Goal: Information Seeking & Learning: Learn about a topic

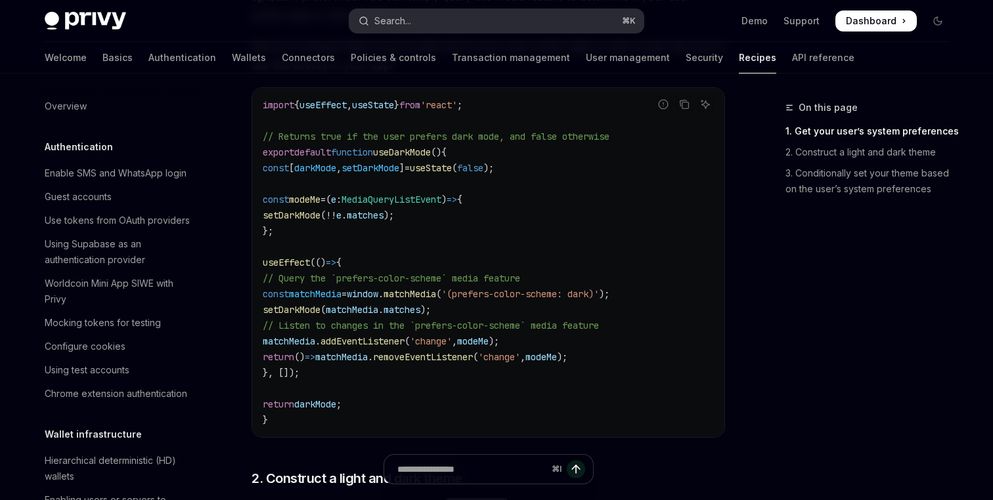
scroll to position [537, 0]
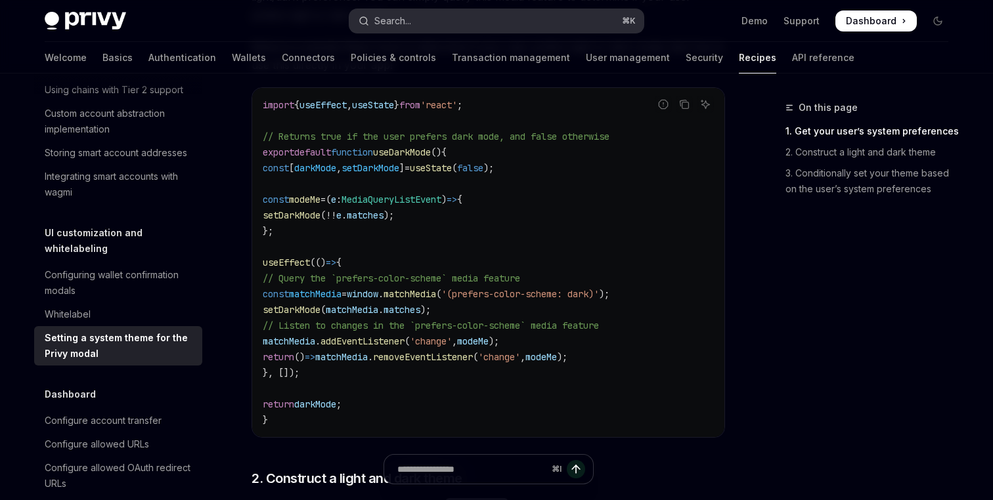
click at [431, 19] on button "Search... ⌘ K" at bounding box center [496, 21] width 294 height 24
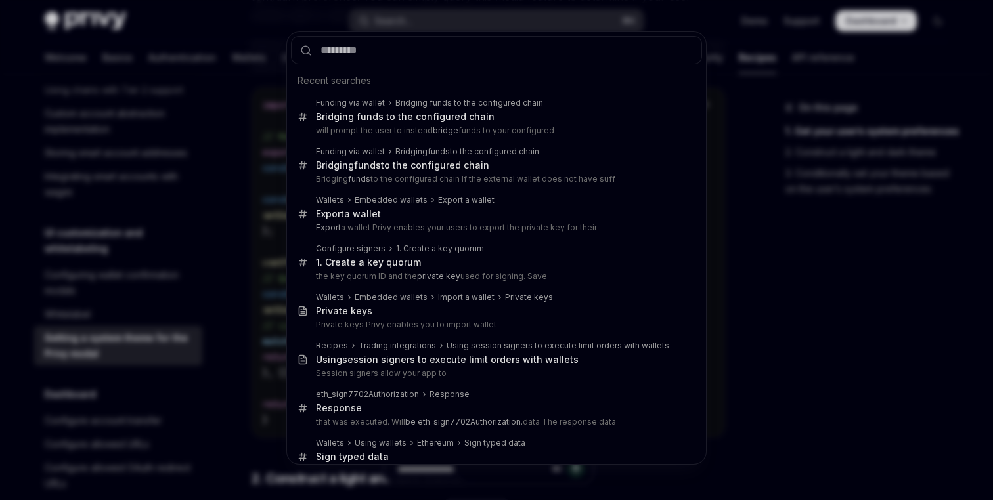
click at [271, 460] on div "Recent searches Funding via wallet Bridging funds to the configured chain Bridg…" at bounding box center [496, 250] width 993 height 500
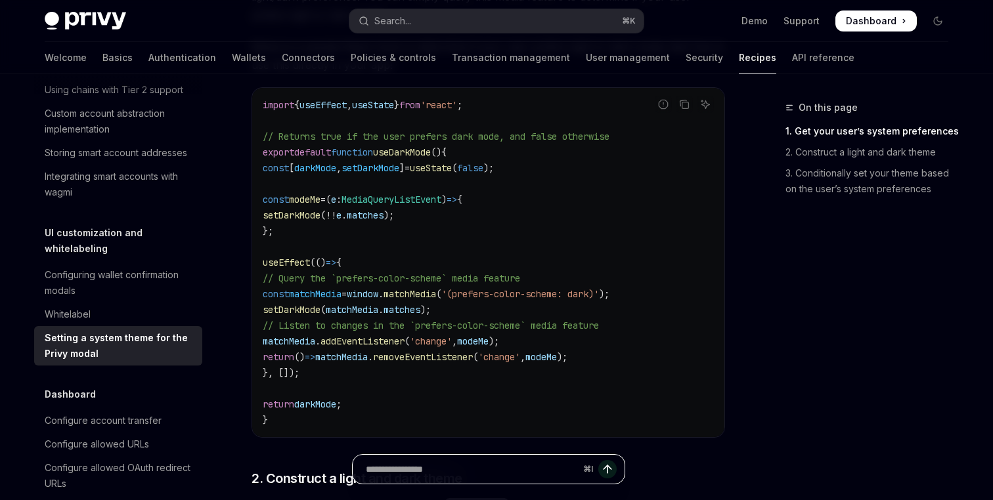
click at [471, 466] on input "Ask a question..." at bounding box center [472, 469] width 212 height 29
type input "*"
type input "**********"
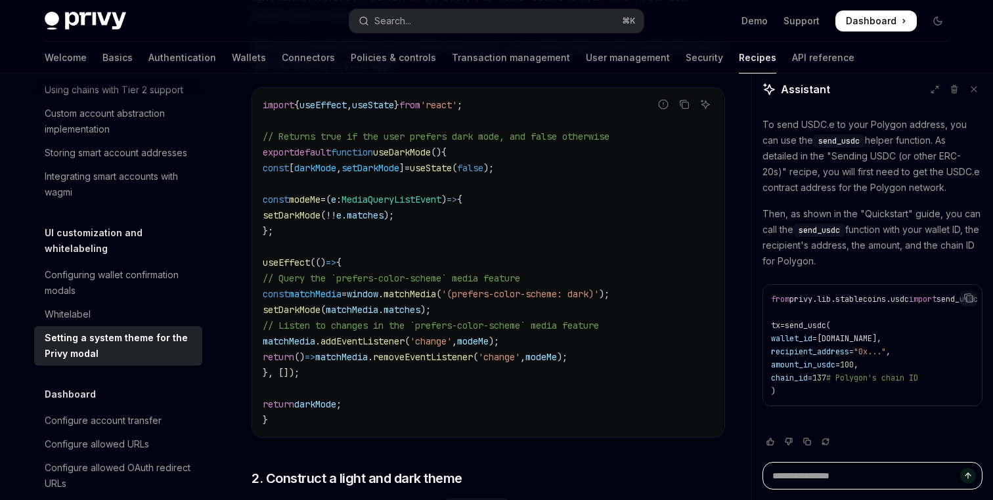
scroll to position [0, 24]
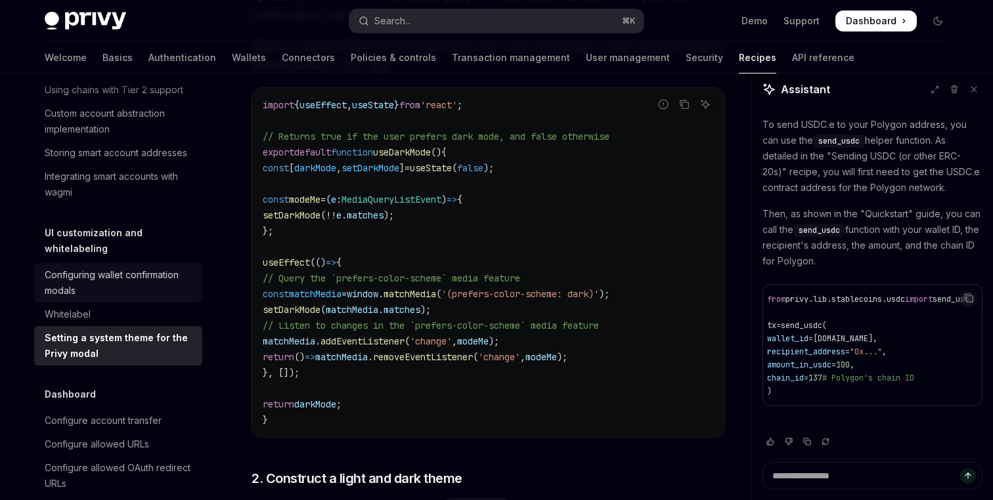
click at [107, 274] on div "Configuring wallet confirmation modals" at bounding box center [120, 283] width 150 height 32
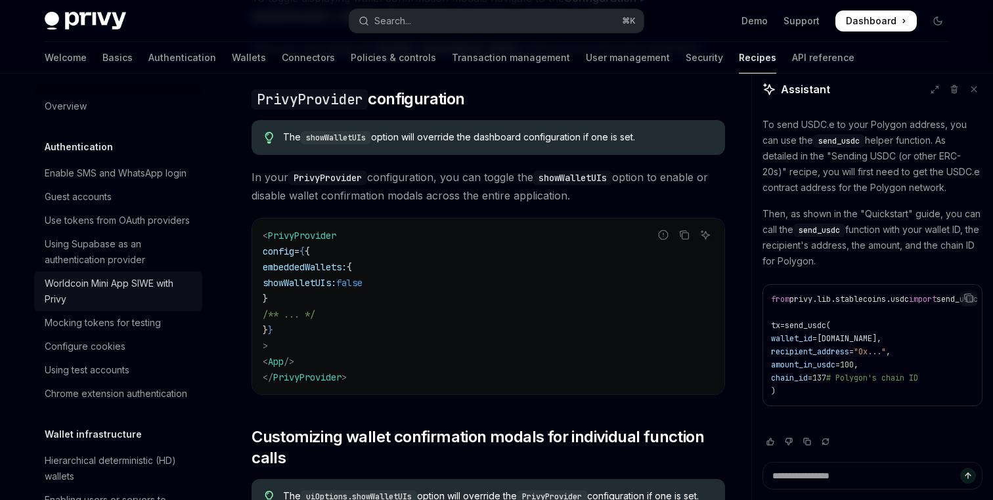
click at [108, 295] on div "Worldcoin Mini App SIWE with Privy" at bounding box center [120, 292] width 150 height 32
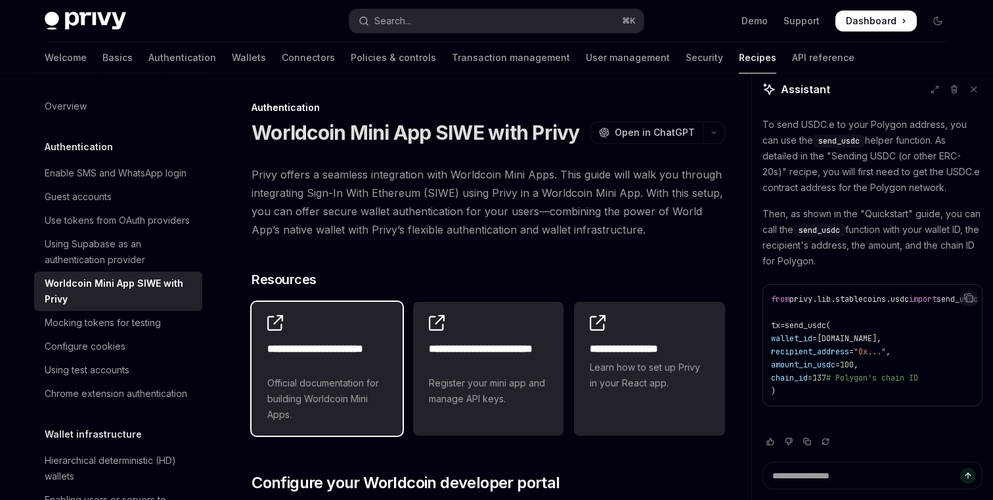
click at [352, 347] on h2 "**********" at bounding box center [327, 357] width 120 height 32
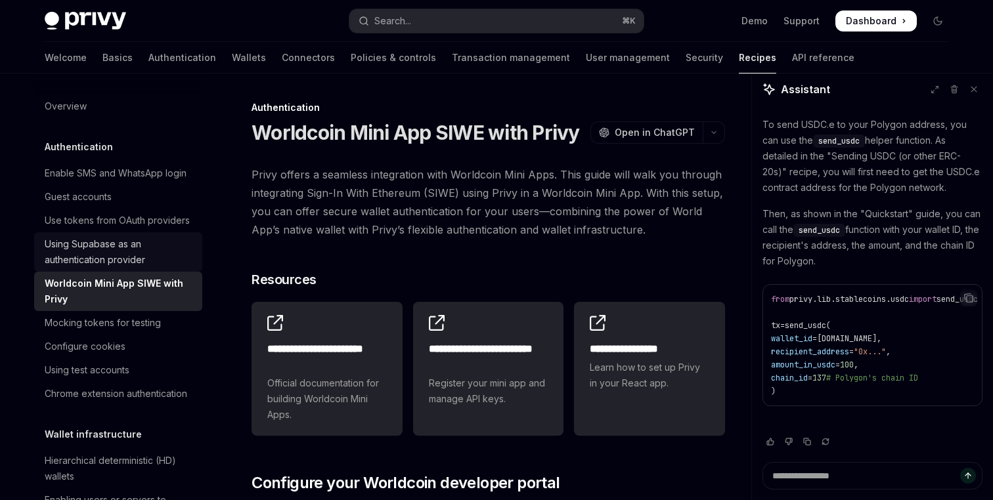
click at [114, 255] on div "Using Supabase as an authentication provider" at bounding box center [120, 252] width 150 height 32
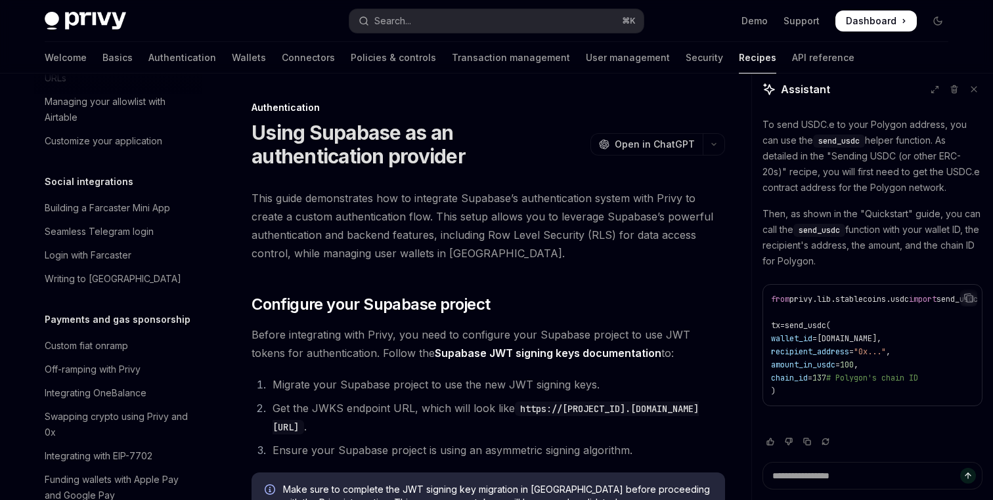
scroll to position [946, 0]
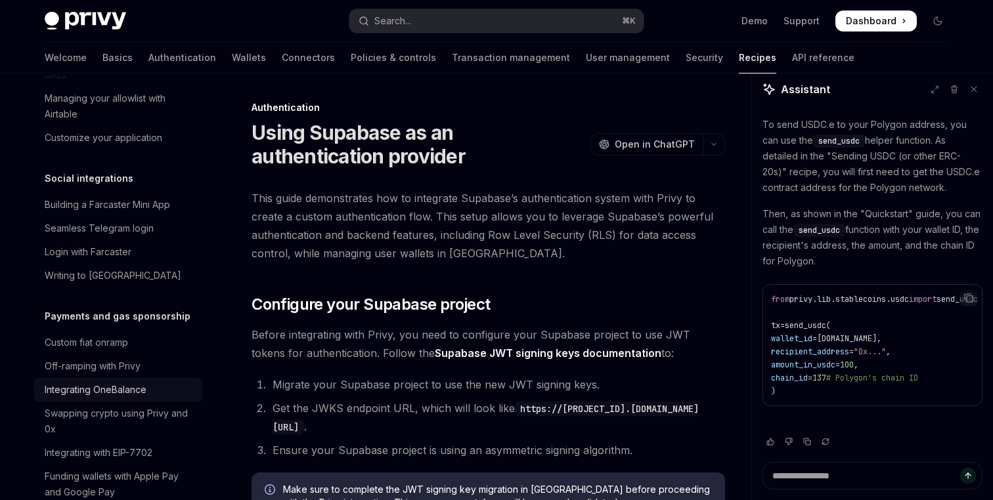
click at [155, 382] on div "Integrating OneBalance" at bounding box center [120, 390] width 150 height 16
type textarea "*"
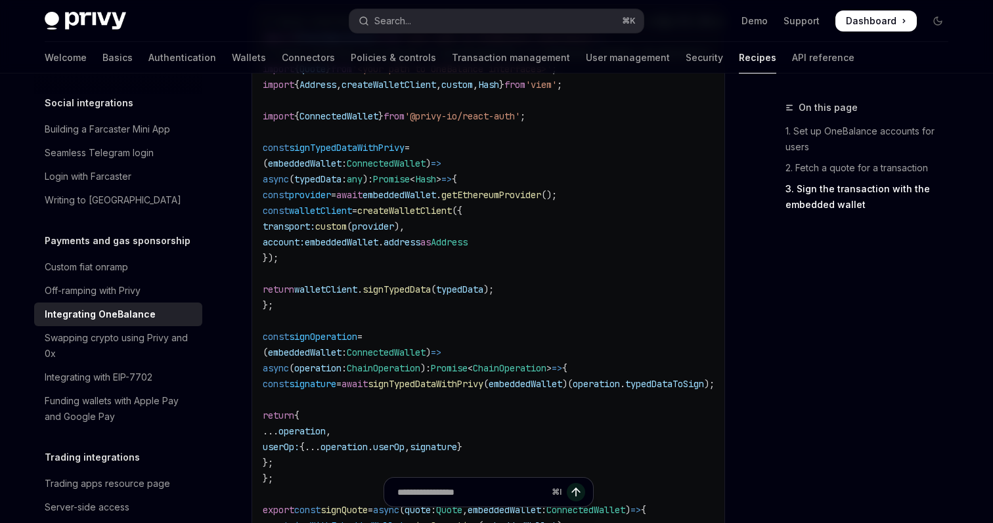
scroll to position [619, 0]
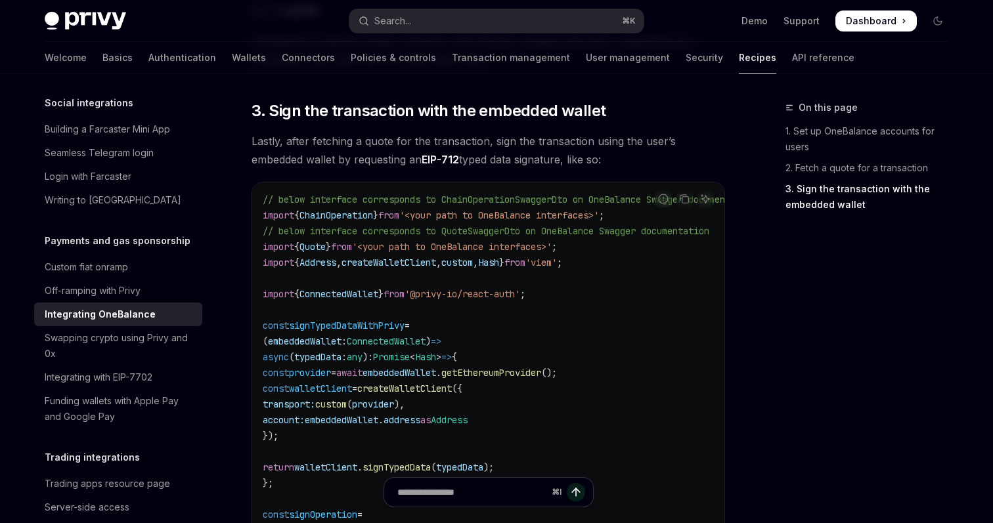
click at [430, 234] on span "// below interface corresponds to QuoteSwaggerDto on OneBalance Swagger documen…" at bounding box center [486, 231] width 447 height 12
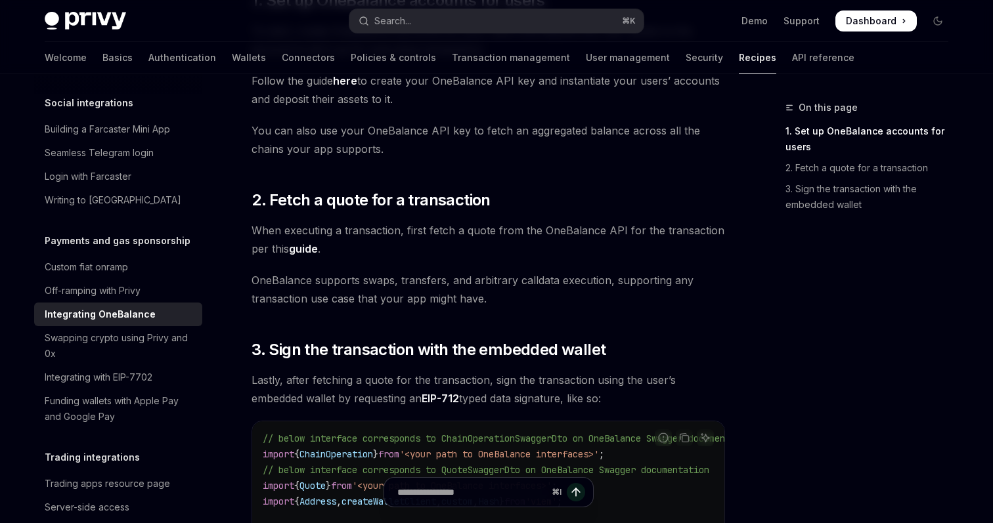
scroll to position [356, 0]
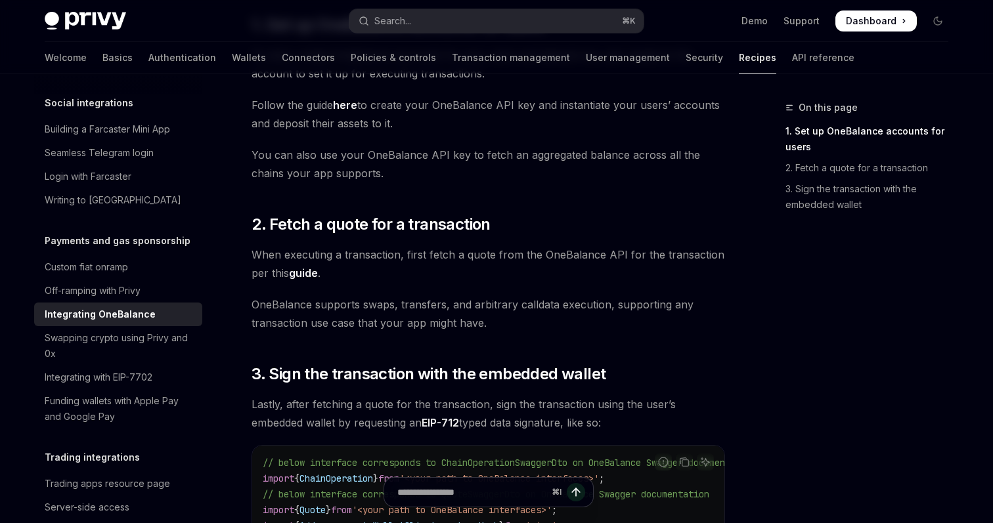
click at [309, 277] on link "guide" at bounding box center [303, 274] width 29 height 14
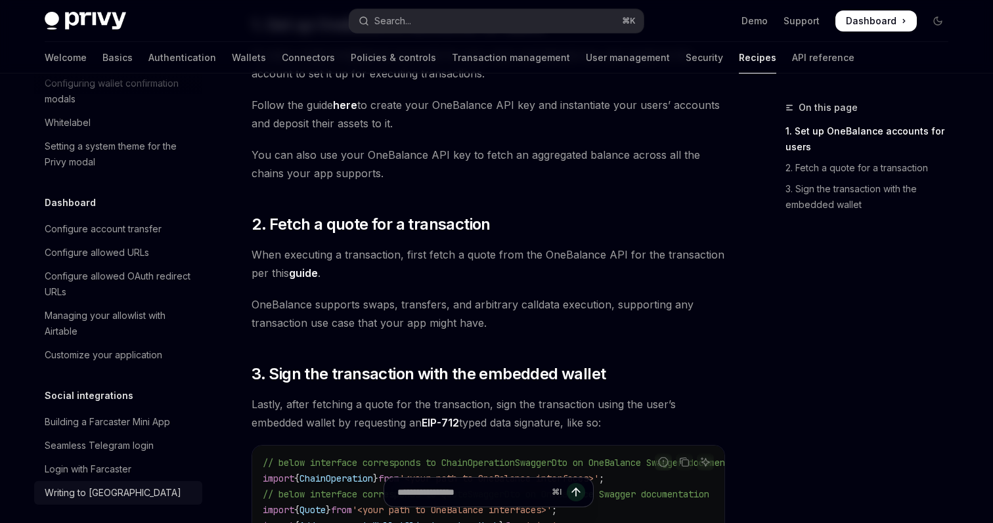
scroll to position [727, 0]
click at [137, 246] on div "Configure allowed URLs" at bounding box center [97, 254] width 104 height 16
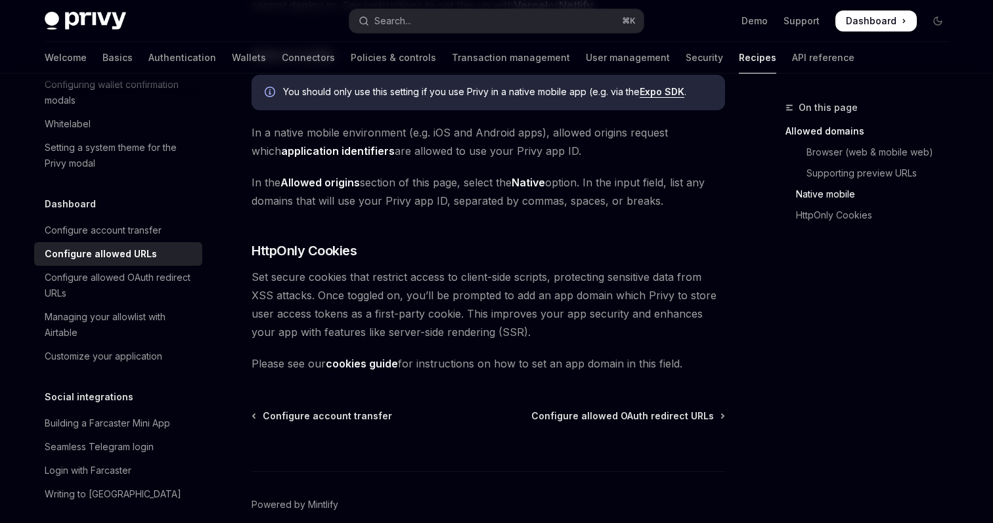
scroll to position [1418, 0]
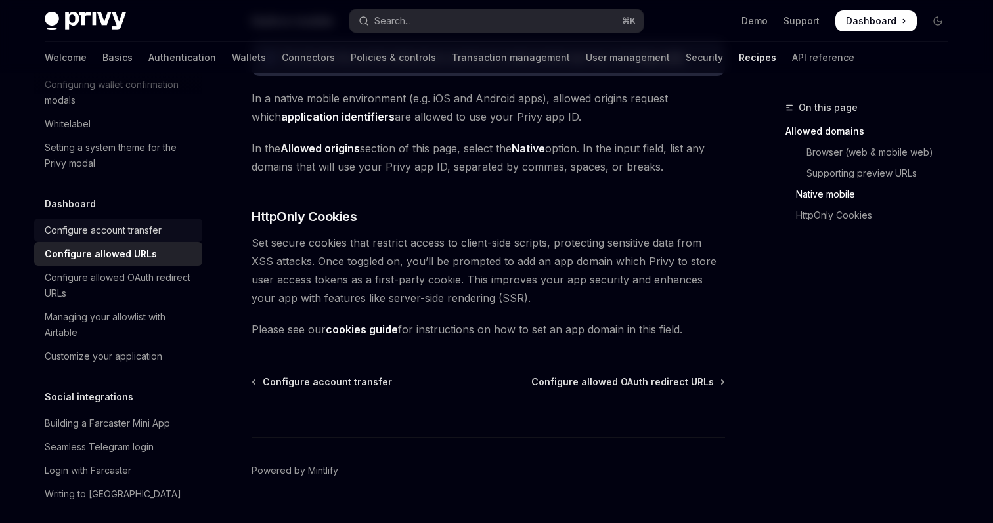
click at [127, 223] on div "Configure account transfer" at bounding box center [103, 231] width 117 height 16
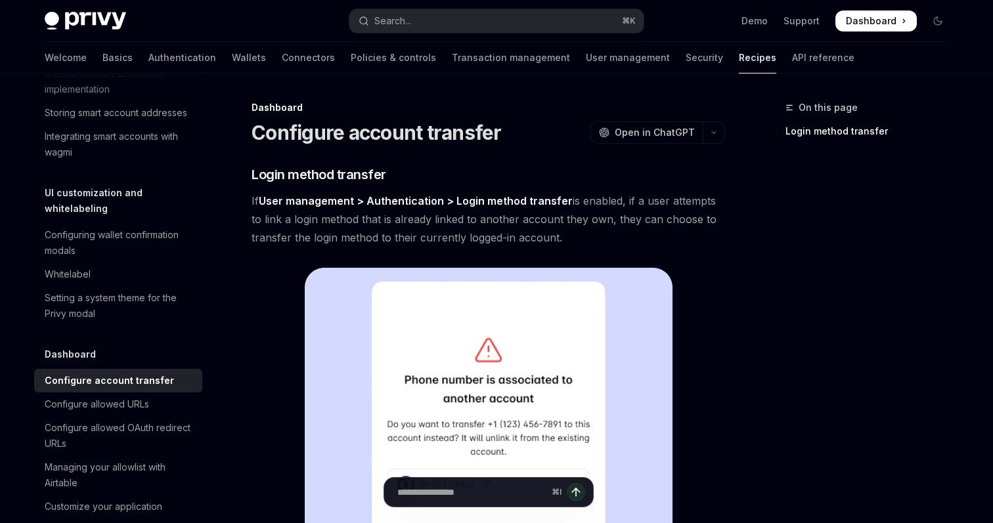
scroll to position [576, 0]
click at [115, 299] on div "Setting a system theme for the Privy modal" at bounding box center [120, 307] width 150 height 32
type textarea "*"
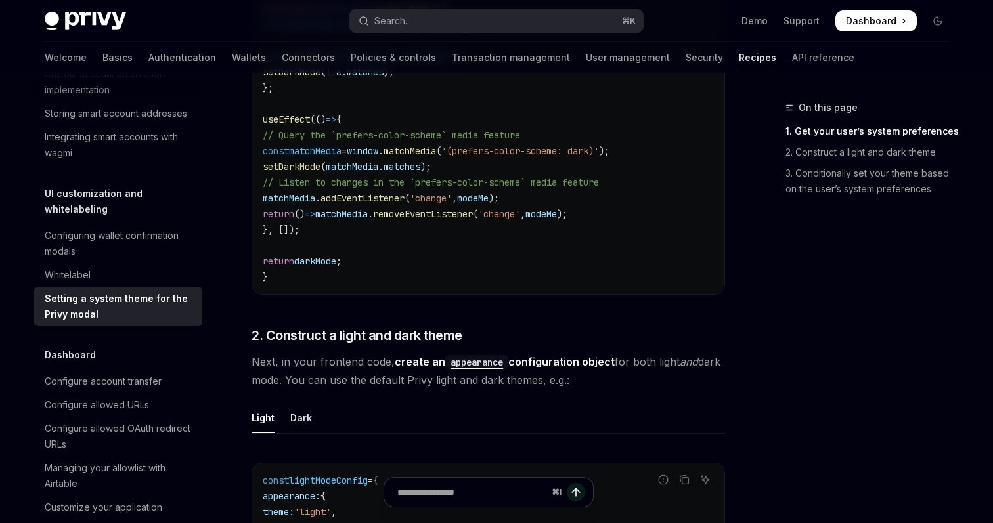
scroll to position [441, 0]
